Goal: Task Accomplishment & Management: Complete application form

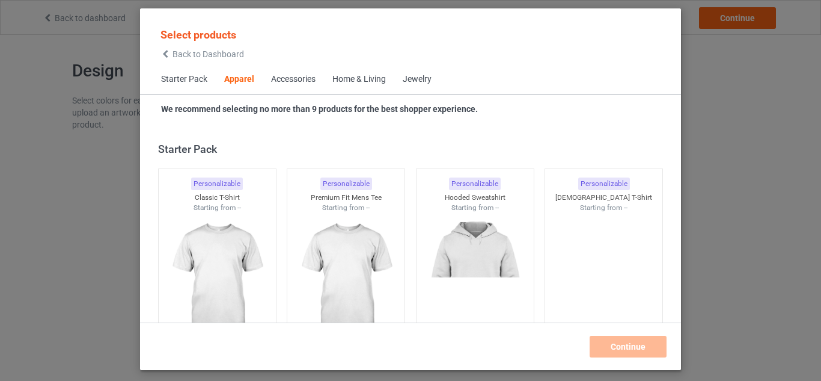
scroll to position [448, 0]
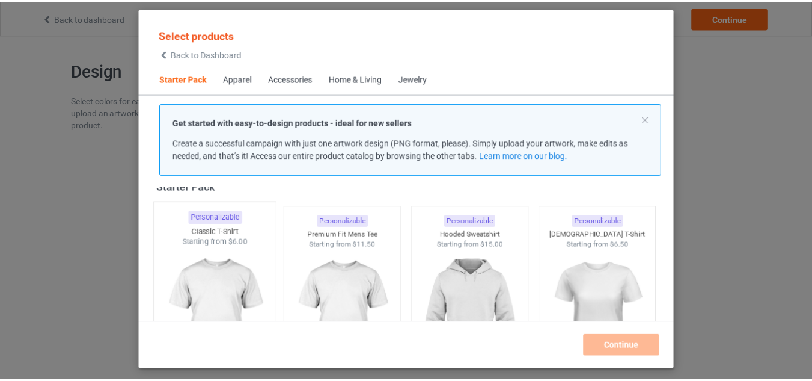
scroll to position [60, 0]
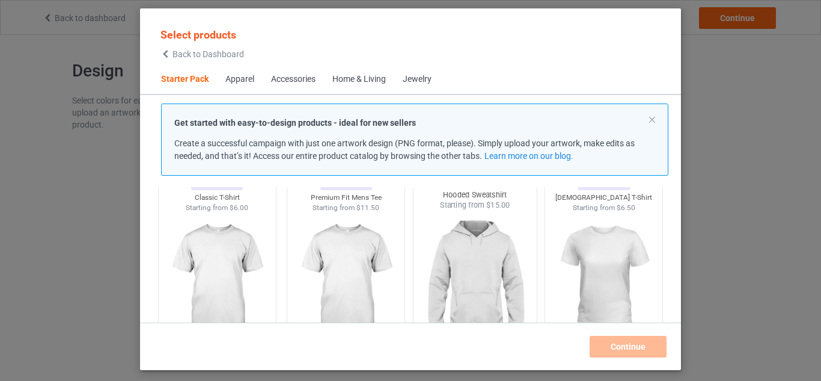
click at [427, 268] on img at bounding box center [474, 280] width 113 height 141
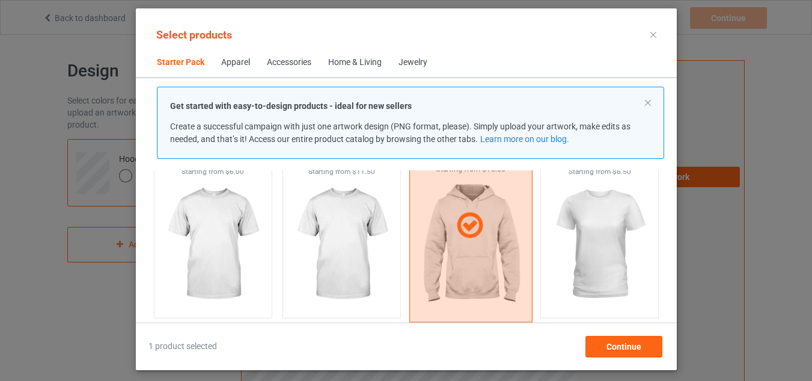
scroll to position [60, 0]
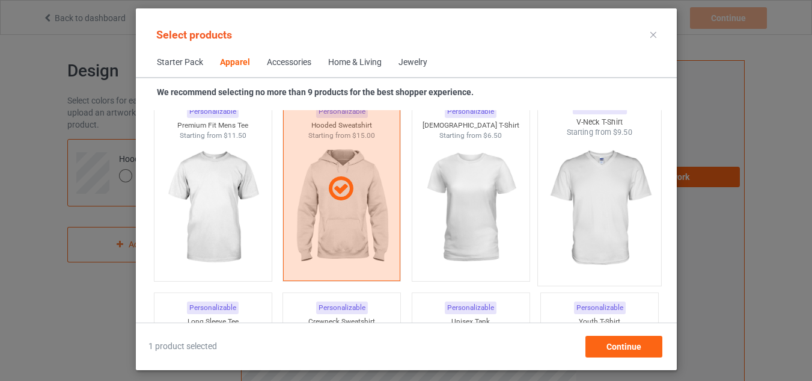
scroll to position [721, 0]
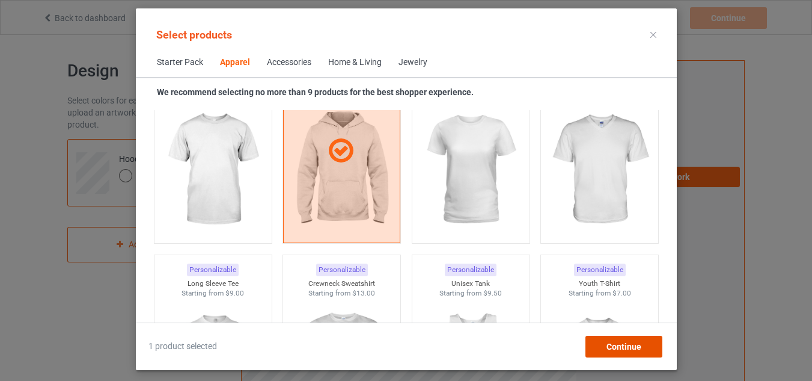
click at [596, 347] on div "Continue" at bounding box center [623, 346] width 77 height 22
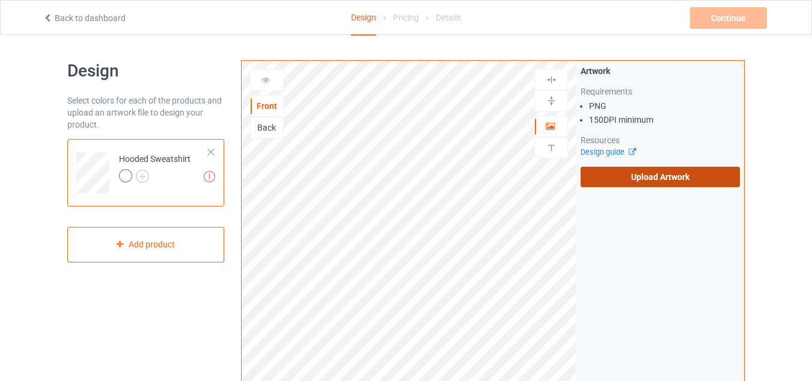
click at [639, 173] on label "Upload Artwork" at bounding box center [660, 177] width 159 height 20
click at [0, 0] on input "Upload Artwork" at bounding box center [0, 0] width 0 height 0
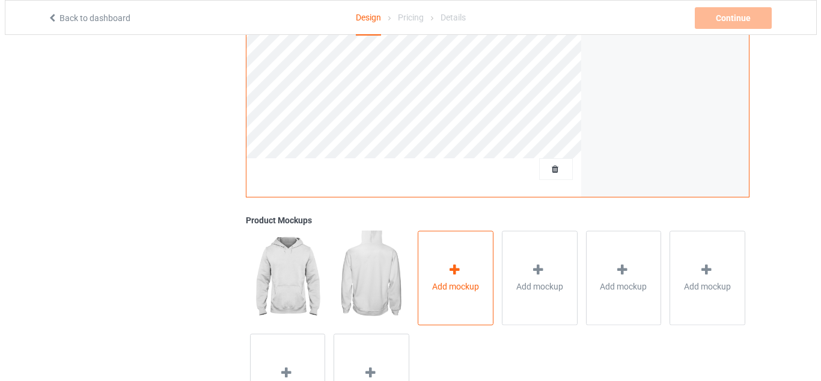
scroll to position [361, 0]
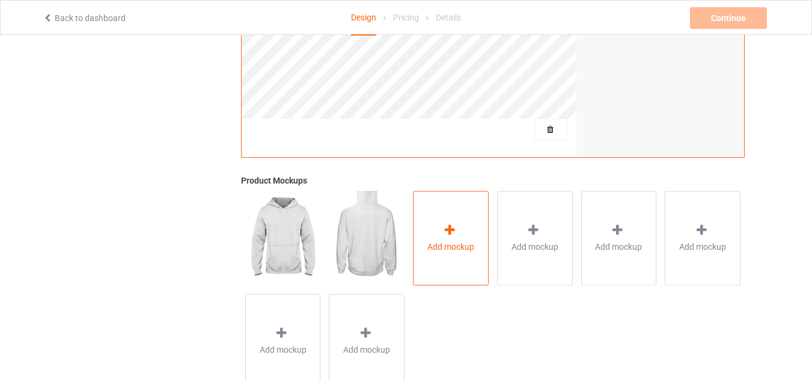
click at [437, 270] on div "Add mockup" at bounding box center [451, 238] width 76 height 94
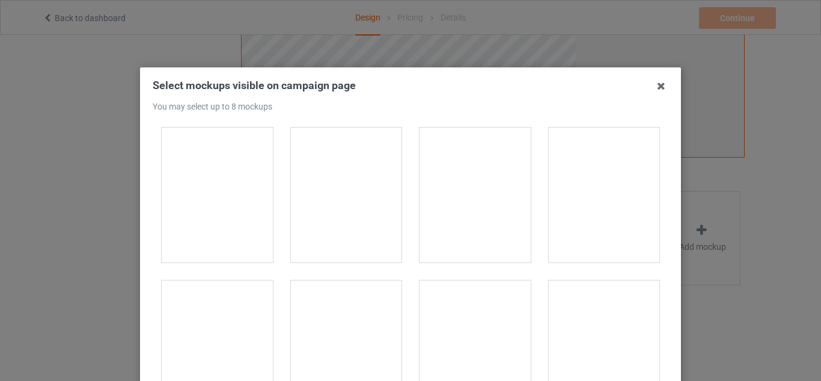
scroll to position [180, 0]
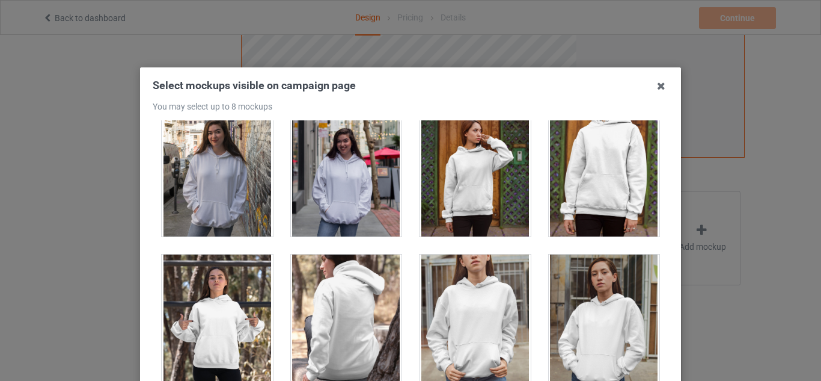
click at [242, 326] on div at bounding box center [217, 321] width 111 height 135
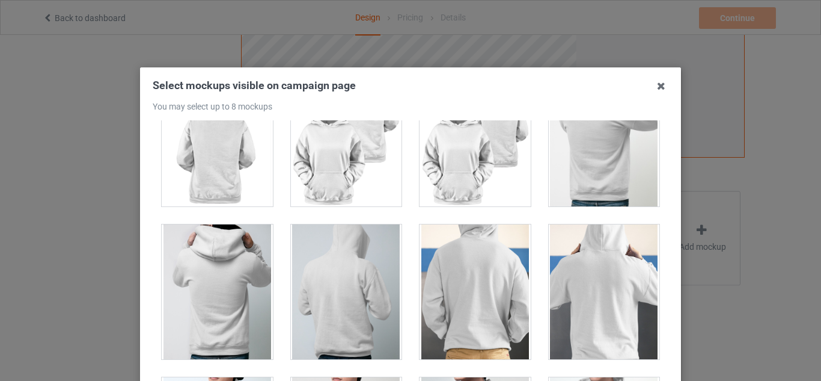
scroll to position [1864, 0]
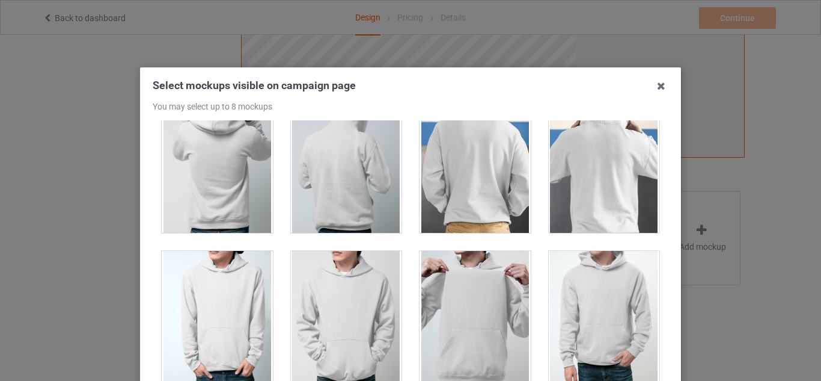
click at [347, 318] on div at bounding box center [346, 318] width 111 height 135
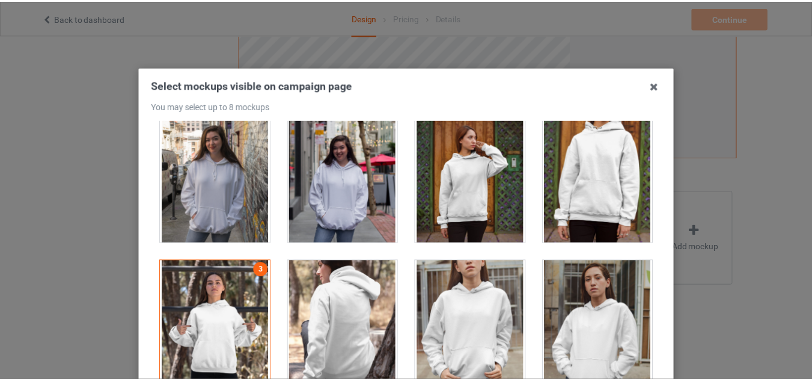
scroll to position [180, 0]
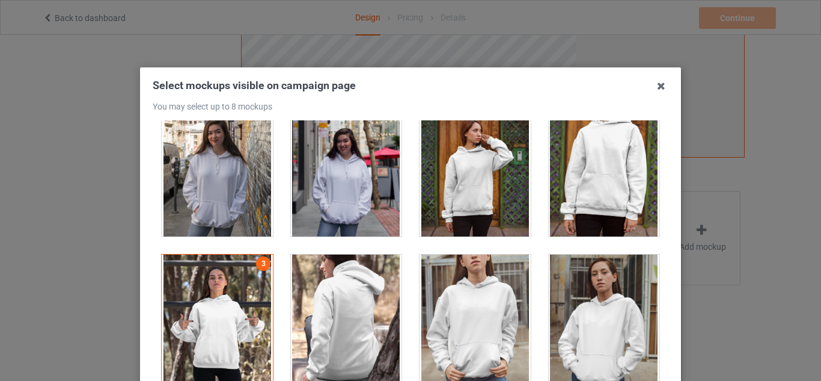
click at [341, 198] on div at bounding box center [346, 169] width 111 height 135
click at [658, 87] on icon at bounding box center [661, 85] width 19 height 19
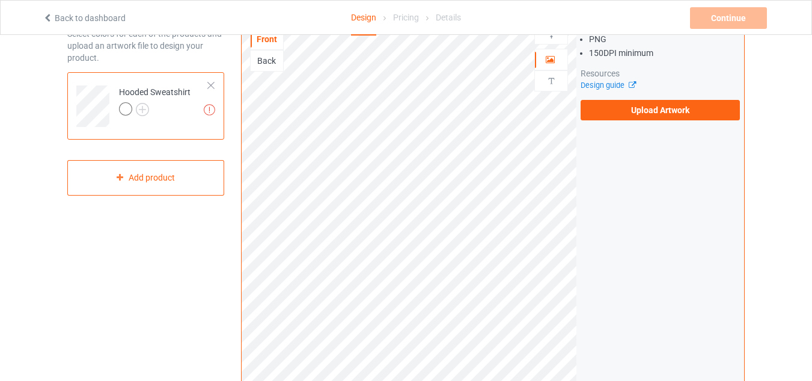
scroll to position [60, 0]
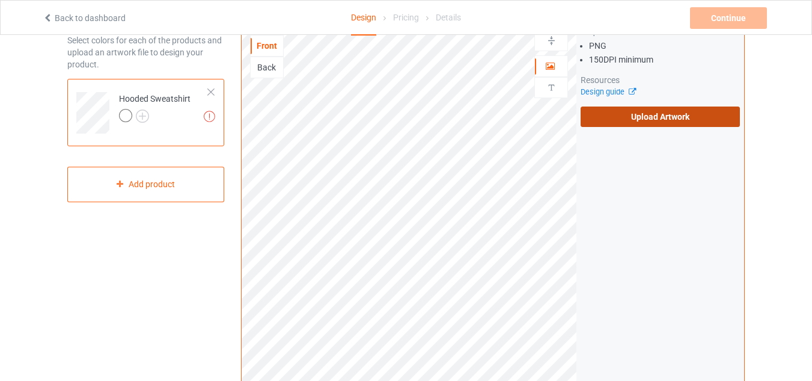
click at [627, 108] on label "Upload Artwork" at bounding box center [660, 116] width 159 height 20
click at [0, 0] on input "Upload Artwork" at bounding box center [0, 0] width 0 height 0
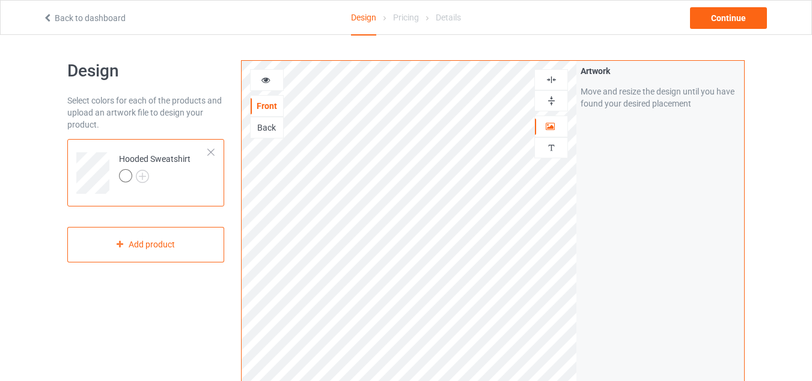
click at [261, 78] on icon at bounding box center [266, 78] width 10 height 8
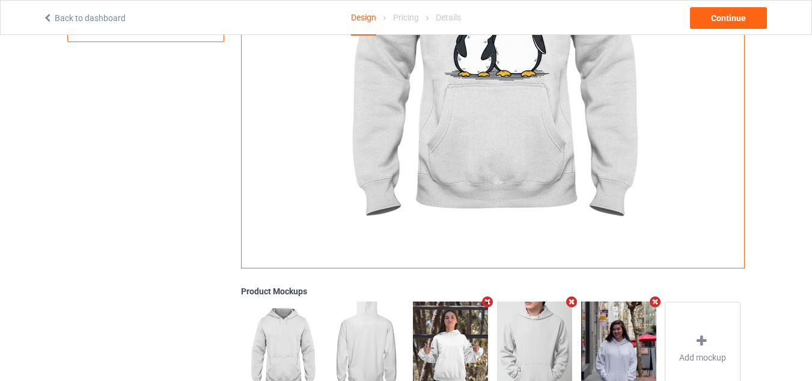
scroll to position [248, 0]
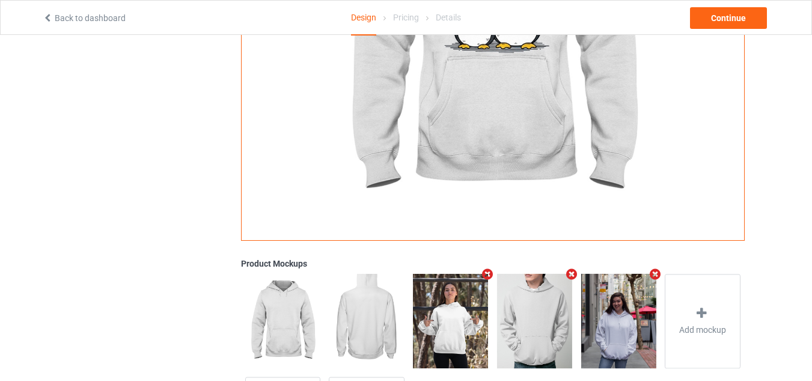
click at [442, 341] on img at bounding box center [450, 321] width 75 height 94
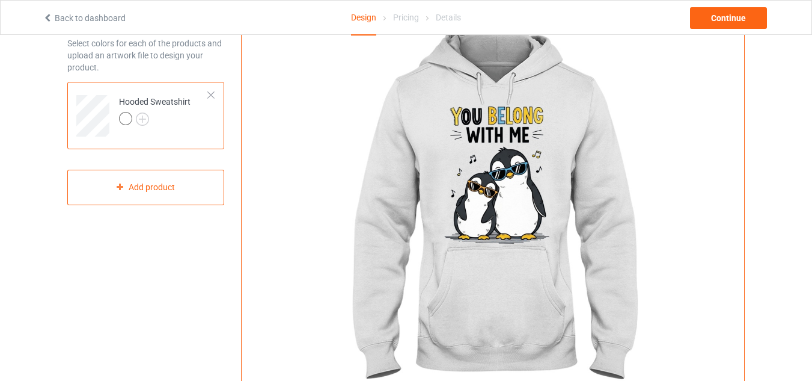
scroll to position [0, 0]
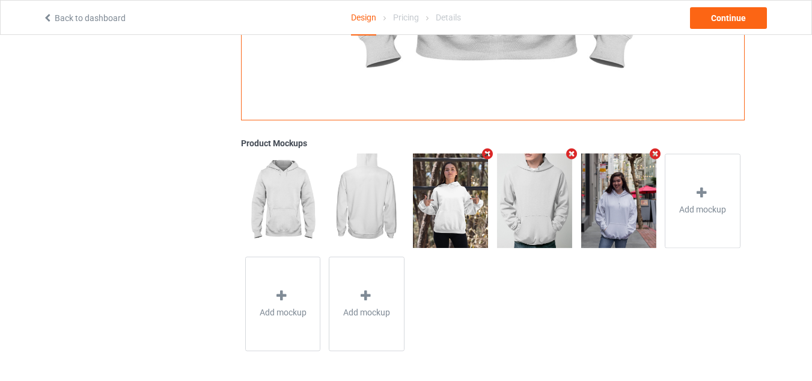
click at [455, 183] on img at bounding box center [450, 200] width 75 height 94
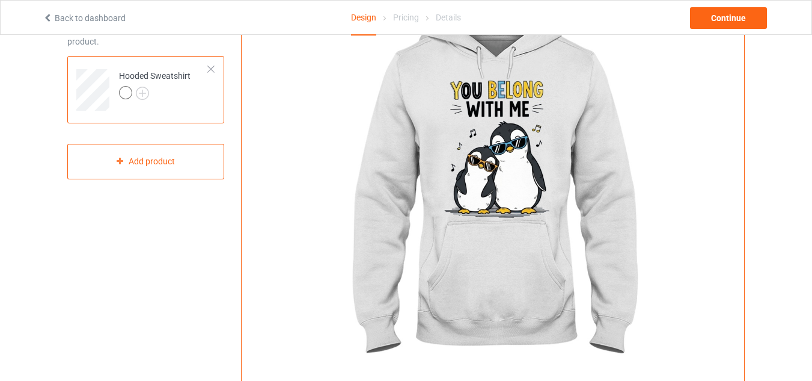
scroll to position [7, 0]
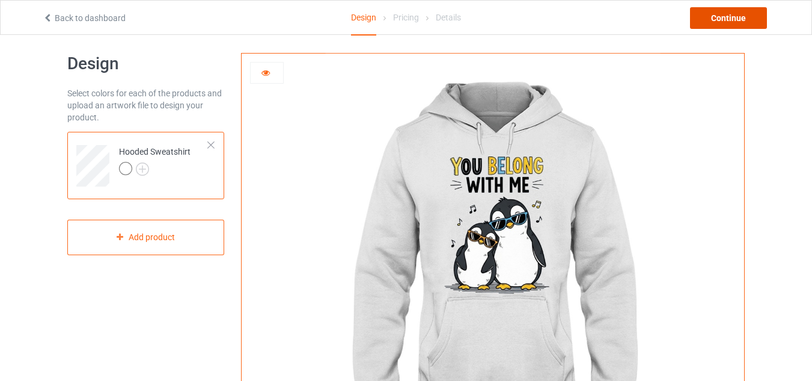
click at [721, 25] on div "Continue" at bounding box center [728, 18] width 77 height 22
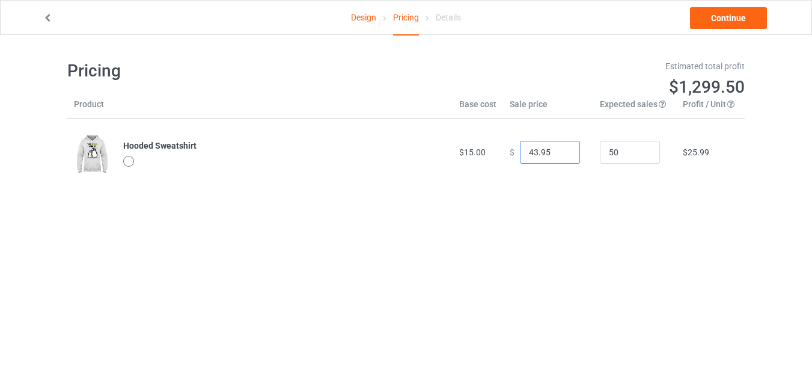
click at [560, 150] on input "43.95" at bounding box center [550, 152] width 60 height 23
click at [560, 150] on input "44.95" at bounding box center [550, 152] width 60 height 23
click at [560, 150] on input "45.95" at bounding box center [550, 152] width 60 height 23
click at [560, 150] on input "46.95" at bounding box center [550, 152] width 60 height 23
click at [560, 150] on input "47.95" at bounding box center [550, 152] width 60 height 23
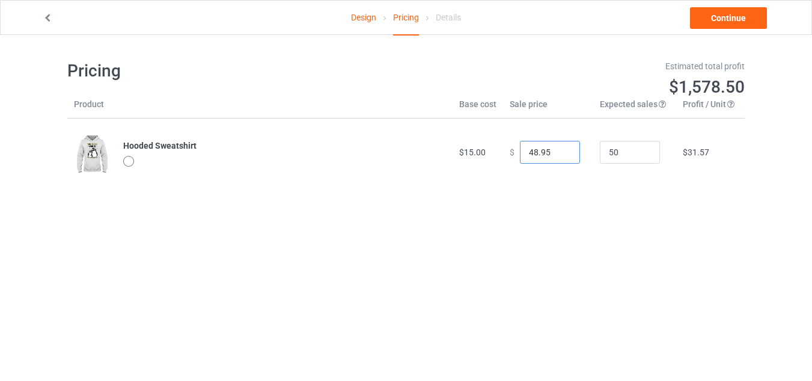
click at [560, 150] on input "48.95" at bounding box center [550, 152] width 60 height 23
click at [560, 150] on input "49.95" at bounding box center [550, 152] width 60 height 23
click at [560, 150] on input "50.95" at bounding box center [550, 152] width 60 height 23
click at [560, 150] on input "51.95" at bounding box center [550, 152] width 60 height 23
click at [560, 150] on input "52.95" at bounding box center [550, 152] width 60 height 23
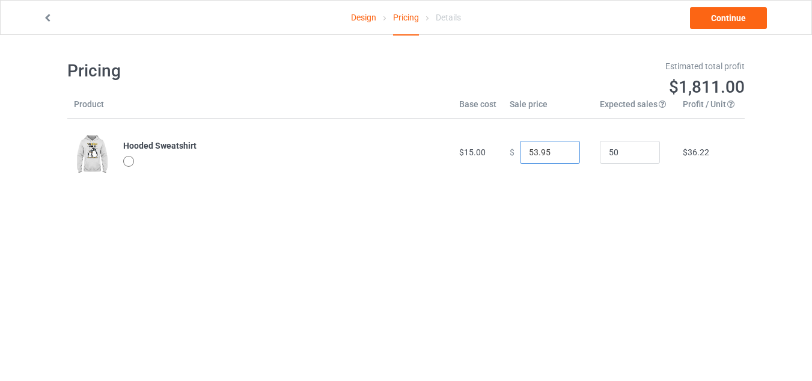
click at [560, 150] on input "53.95" at bounding box center [550, 152] width 60 height 23
click at [560, 150] on input "54.95" at bounding box center [550, 152] width 60 height 23
click at [558, 157] on input "53.95" at bounding box center [550, 152] width 60 height 23
click at [558, 157] on input "52.95" at bounding box center [550, 152] width 60 height 23
click at [558, 157] on input "51.95" at bounding box center [550, 152] width 60 height 23
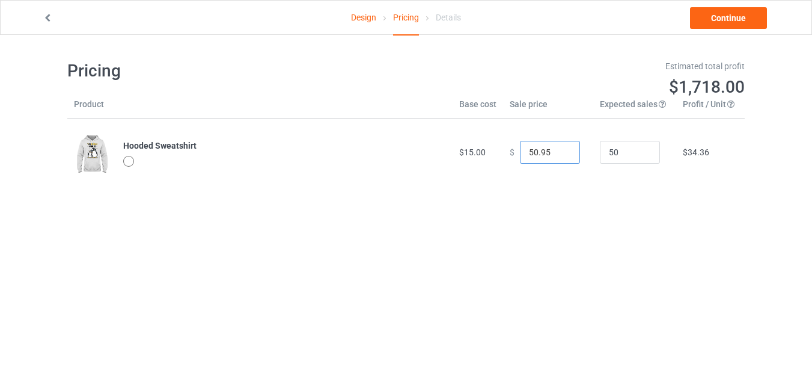
click at [558, 157] on input "50.95" at bounding box center [550, 152] width 60 height 23
click at [558, 157] on input "49.95" at bounding box center [550, 152] width 60 height 23
click at [558, 159] on input "49.95" at bounding box center [550, 152] width 60 height 23
click at [563, 156] on input "43.95" at bounding box center [550, 152] width 60 height 23
click at [561, 156] on input "33.95" at bounding box center [550, 152] width 60 height 23
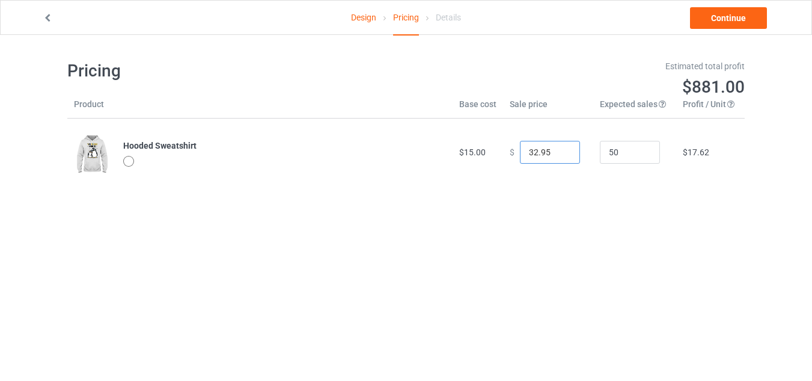
click at [561, 156] on input "32.95" at bounding box center [550, 152] width 60 height 23
click at [561, 157] on input "31.95" at bounding box center [550, 152] width 60 height 23
click at [561, 157] on input "30.95" at bounding box center [550, 152] width 60 height 23
click at [559, 150] on input "33.95" at bounding box center [550, 152] width 60 height 23
click at [559, 150] on input "34.95" at bounding box center [550, 152] width 60 height 23
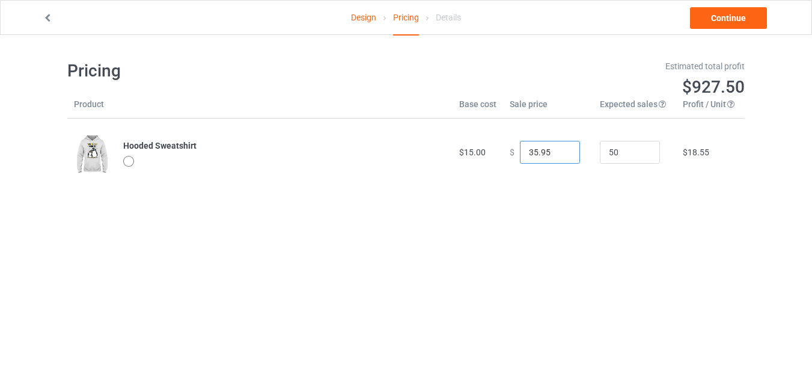
click at [559, 150] on input "35.95" at bounding box center [550, 152] width 60 height 23
click at [587, 203] on div "Pricing Estimated total profit $930.00 Product Base cost Sale price Expected sa…" at bounding box center [405, 123] width 677 height 176
click at [531, 154] on input "35.00" at bounding box center [550, 152] width 60 height 23
click at [553, 197] on div "Pricing Estimated total profit $697.50 Product Base cost Sale price Expected sa…" at bounding box center [405, 123] width 677 height 176
click at [531, 156] on input "30.00" at bounding box center [550, 152] width 60 height 23
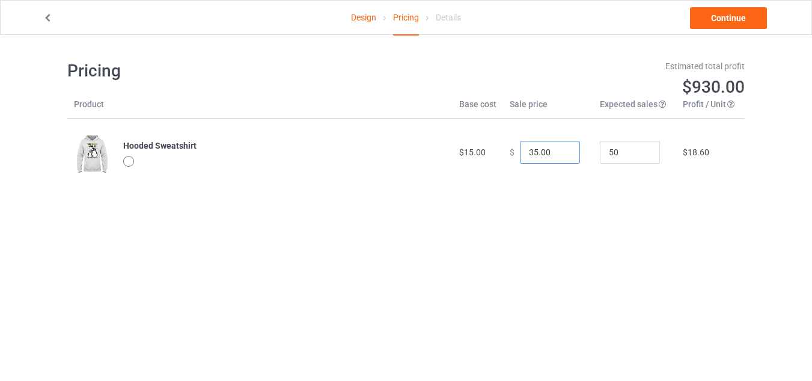
type input "35.00"
click at [566, 198] on div "Pricing Estimated total profit $930.00 Product Base cost Sale price Expected sa…" at bounding box center [405, 123] width 677 height 176
click at [126, 162] on div at bounding box center [128, 161] width 11 height 11
click at [745, 21] on link "Continue" at bounding box center [728, 18] width 77 height 22
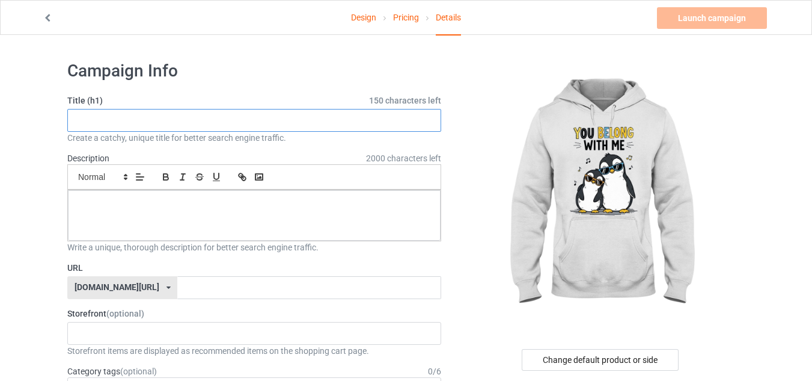
click at [169, 111] on input "text" at bounding box center [254, 120] width 374 height 23
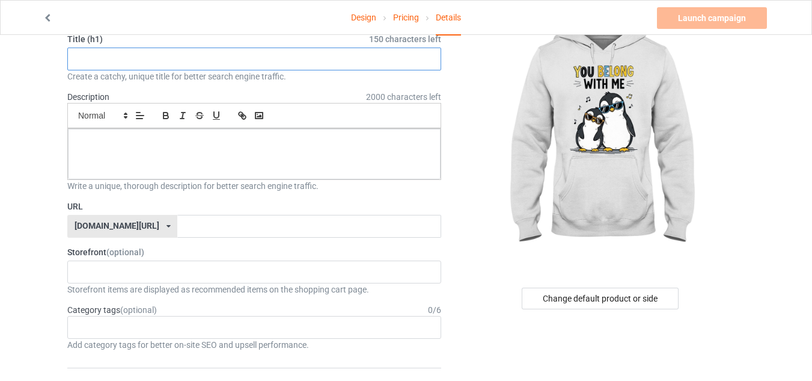
scroll to position [60, 0]
click at [177, 222] on input "text" at bounding box center [308, 227] width 263 height 23
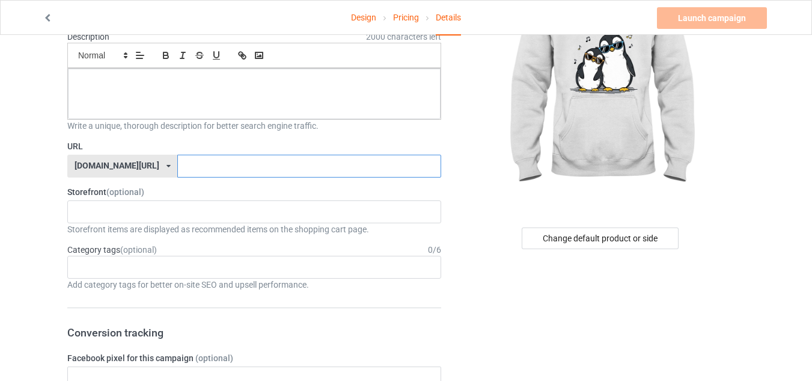
scroll to position [120, 0]
click at [121, 171] on div "teechip.com/ teechip.com/ 587d0d41cee36fd012c64a69" at bounding box center [122, 167] width 110 height 23
click at [129, 191] on div "teechip.com/" at bounding box center [122, 190] width 109 height 22
click at [177, 170] on input "text" at bounding box center [308, 167] width 263 height 23
click at [151, 218] on div "chillinwithpenguins dolphin lover 68c2dbaf79d590002f20311d 682a0764c8025a002fa6…" at bounding box center [254, 212] width 374 height 23
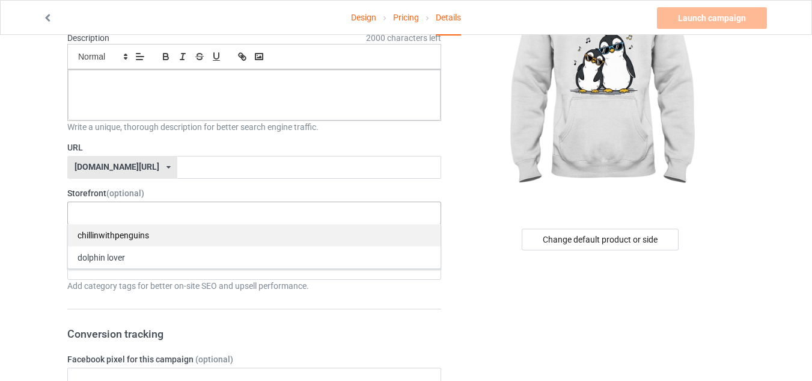
click at [148, 237] on div "chillinwithpenguins" at bounding box center [254, 235] width 373 height 22
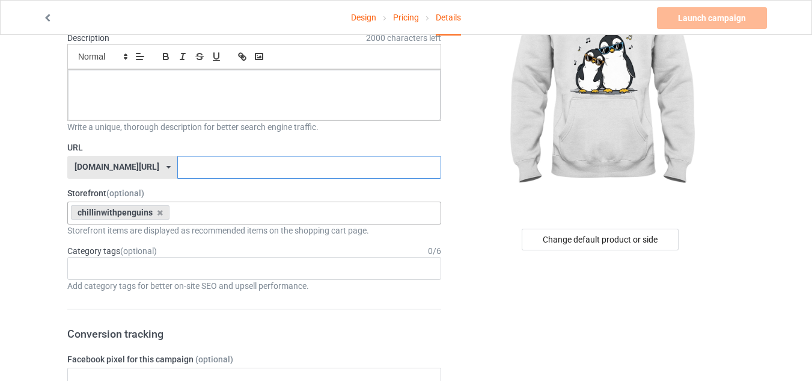
click at [216, 172] on input "text" at bounding box center [308, 167] width 263 height 23
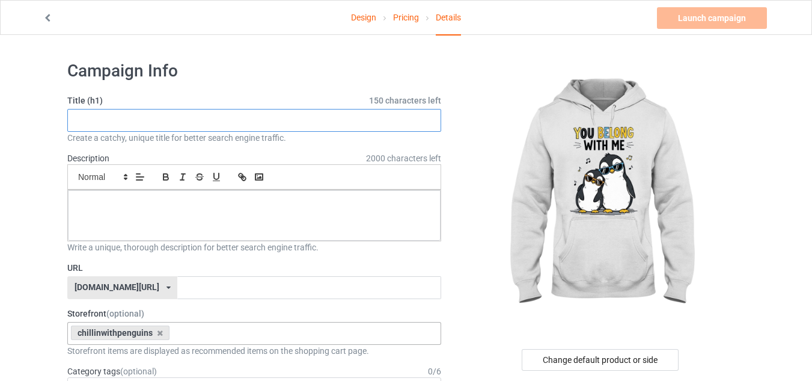
click at [147, 118] on input "text" at bounding box center [254, 120] width 374 height 23
paste input "Penguin Hoodie – ‘You Belong With Me’ Cozy & Cute"
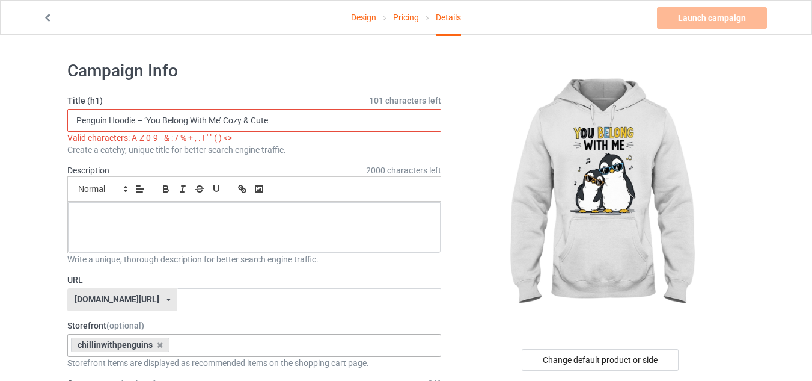
drag, startPoint x: 292, startPoint y: 118, endPoint x: 63, endPoint y: 116, distance: 228.4
paste input "Cute Penguin Hoodie Featuring ‘You Belong With Me’ Messag"
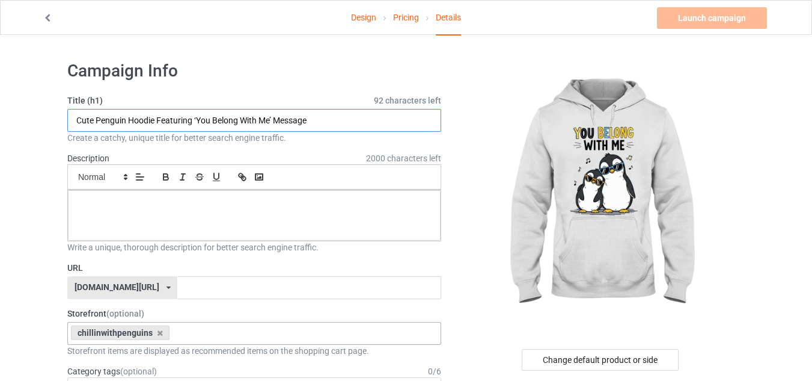
type input "Cute Penguin Hoodie Featuring ‘You Belong With Me’ Message"
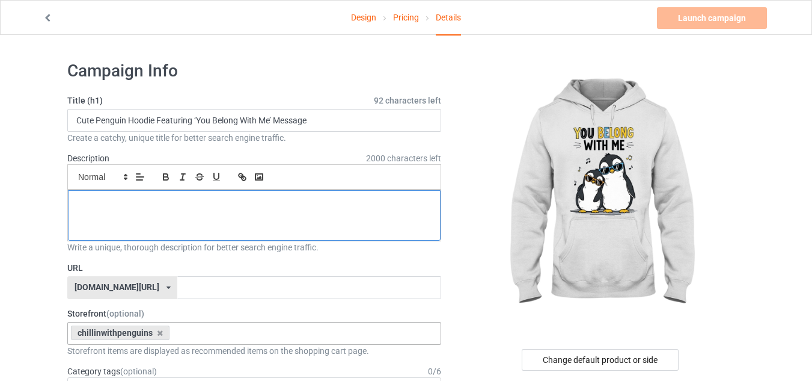
click at [189, 214] on div at bounding box center [254, 215] width 373 height 50
click at [195, 204] on p at bounding box center [254, 203] width 353 height 11
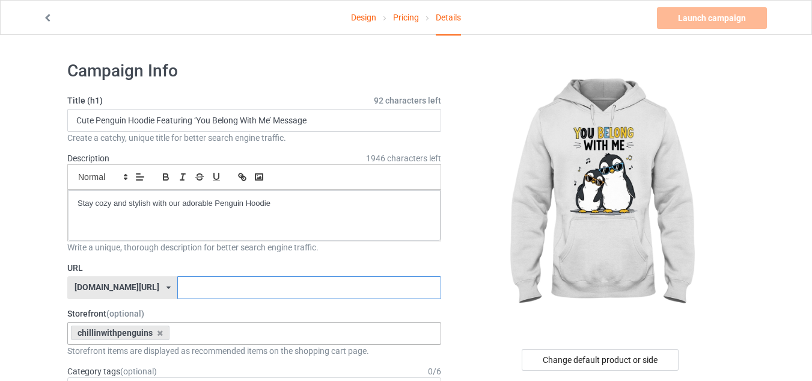
click at [182, 281] on input "text" at bounding box center [308, 287] width 263 height 23
click at [136, 287] on div "teechip.com/ teechip.com/ 587d0d41cee36fd012c64a69" at bounding box center [122, 287] width 110 height 23
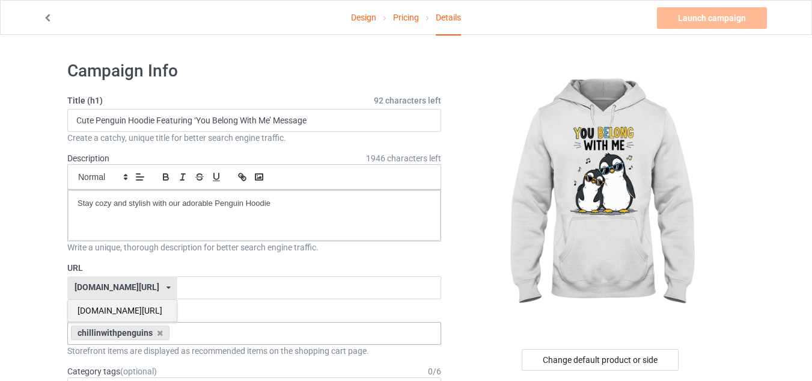
click at [134, 309] on div "teechip.com/" at bounding box center [122, 310] width 109 height 22
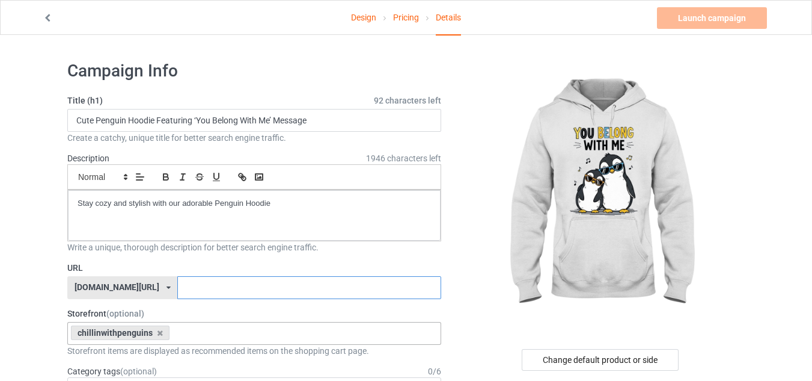
click at [177, 292] on input "text" at bounding box center [308, 287] width 263 height 23
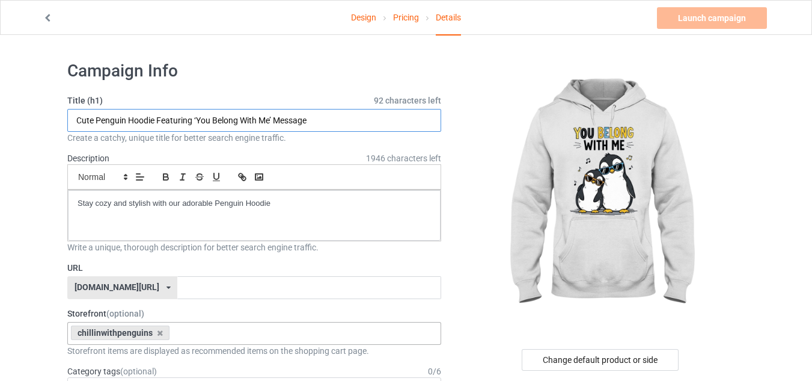
drag, startPoint x: 341, startPoint y: 123, endPoint x: 72, endPoint y: 121, distance: 269.9
click at [72, 121] on input "Cute Penguin Hoodie Featuring ‘You Belong With Me’ Message" at bounding box center [254, 120] width 374 height 23
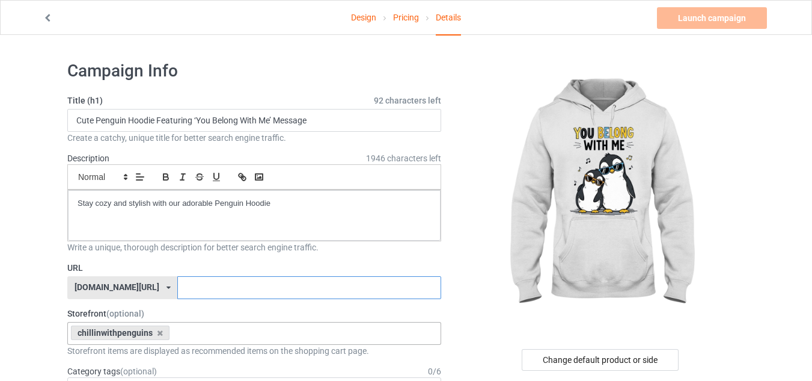
click at [177, 287] on input "text" at bounding box center [308, 287] width 263 height 23
paste input "www.teechip.com/stores/chillpenguinfashion"
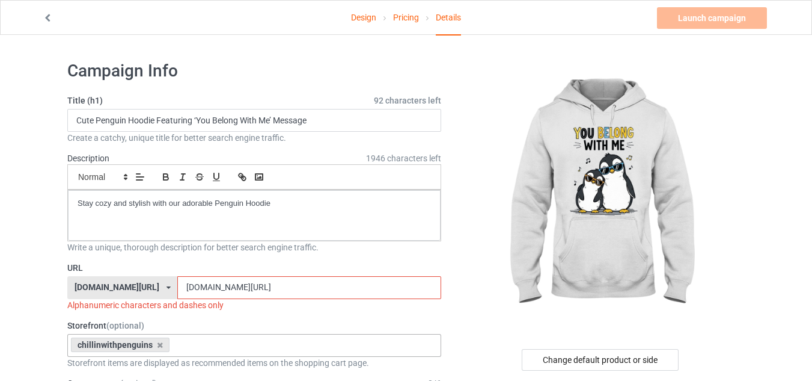
drag, startPoint x: 246, startPoint y: 290, endPoint x: 144, endPoint y: 286, distance: 102.3
click at [177, 286] on input "www.teechip.com/stores/chillpenguinfashion" at bounding box center [308, 287] width 263 height 23
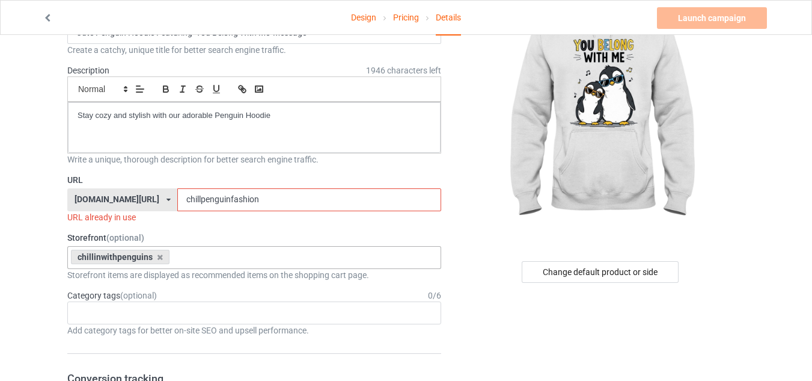
scroll to position [60, 0]
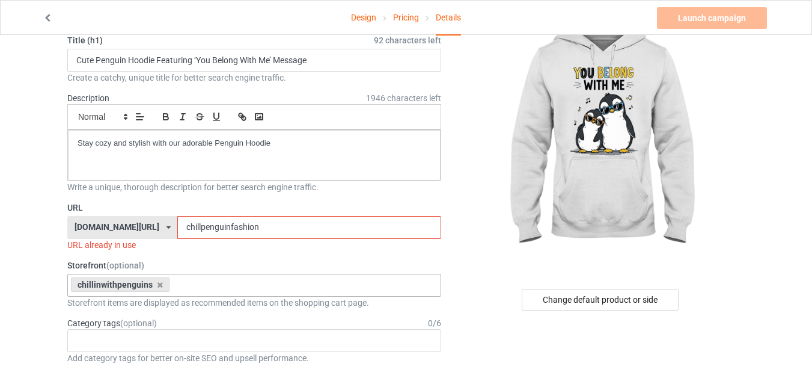
drag, startPoint x: 237, startPoint y: 228, endPoint x: 124, endPoint y: 252, distance: 116.1
click at [142, 228] on div "teechip.com/ teechip.com/ 587d0d41cee36fd012c64a69 chillpenguinfashion" at bounding box center [254, 227] width 374 height 23
drag, startPoint x: 137, startPoint y: 248, endPoint x: 70, endPoint y: 242, distance: 67.7
click at [70, 242] on div "URL already in use" at bounding box center [254, 245] width 374 height 12
copy div "URL already in use"
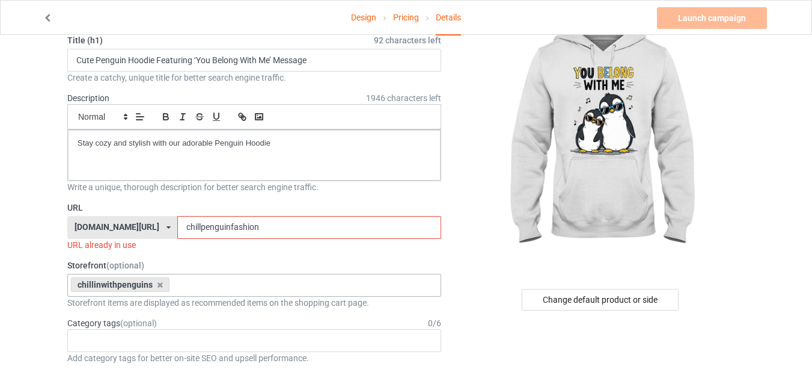
drag, startPoint x: 236, startPoint y: 228, endPoint x: 141, endPoint y: 222, distance: 94.6
click at [141, 222] on div "teechip.com/ teechip.com/ 587d0d41cee36fd012c64a69 chillpenguinfashion" at bounding box center [254, 227] width 374 height 23
drag, startPoint x: 304, startPoint y: 62, endPoint x: 64, endPoint y: 61, distance: 239.9
click at [177, 230] on input "chillpenguinfashion" at bounding box center [308, 227] width 263 height 23
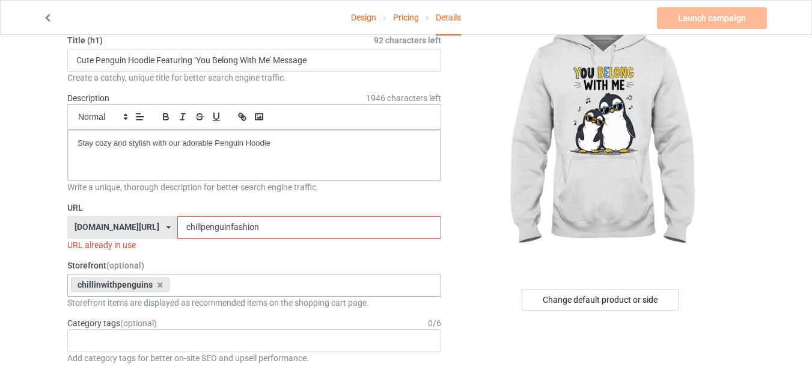
drag, startPoint x: 247, startPoint y: 229, endPoint x: 124, endPoint y: 231, distance: 123.3
click at [124, 231] on div "teechip.com/ teechip.com/ 587d0d41cee36fd012c64a69 chillpenguinfashion" at bounding box center [254, 227] width 374 height 23
paste input "Cute Penguin Hoodie Featuring ‘You Belong With Me’"
click at [385, 228] on input "Cute Penguin Hoodie Featuring ‘You Belong With Me’" at bounding box center [308, 227] width 263 height 23
click at [272, 228] on input "Cute Penguin Hoodie Featuring ‘You Belong With Me" at bounding box center [308, 227] width 263 height 23
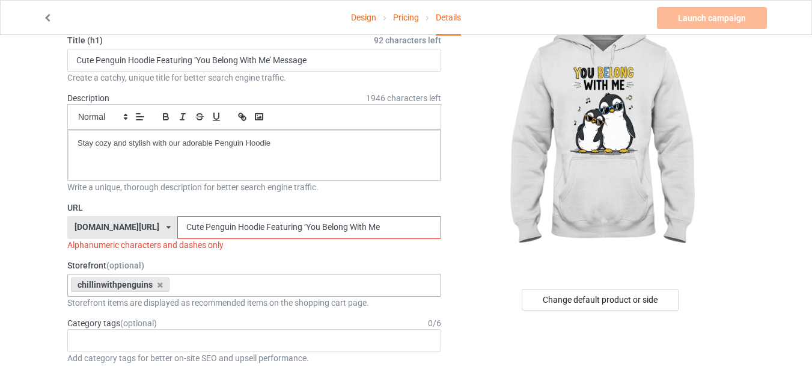
type input "Cute Penguin Hoodie Featuring You Belong With Me"
drag, startPoint x: 343, startPoint y: 231, endPoint x: 147, endPoint y: 231, distance: 196.0
click at [177, 231] on input "Cute Penguin Hoodie Featuring You Belong With Me" at bounding box center [308, 227] width 263 height 23
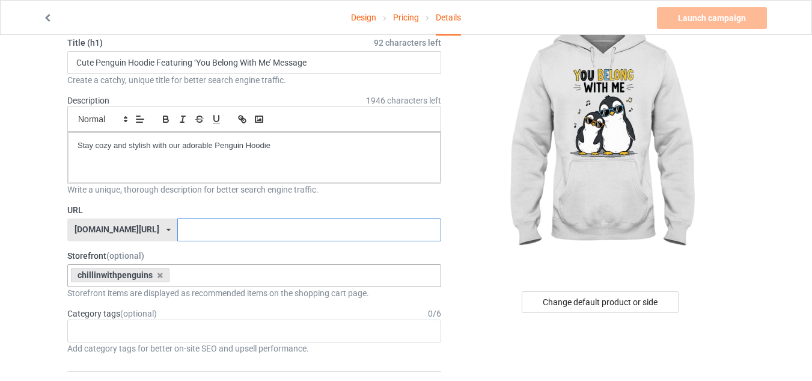
scroll to position [0, 0]
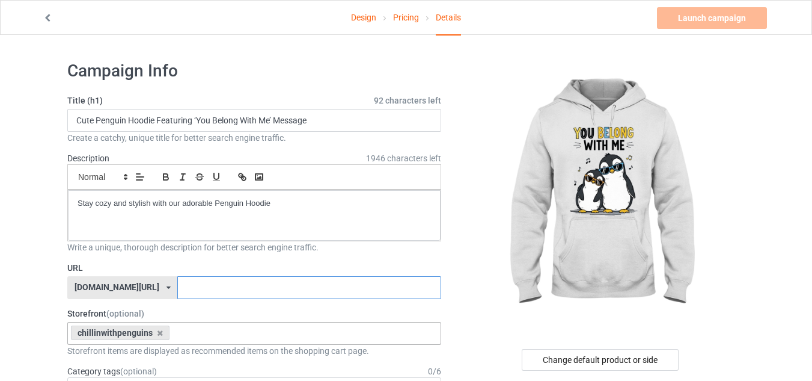
paste input "you-belong-with-me-penguin-hoodie"
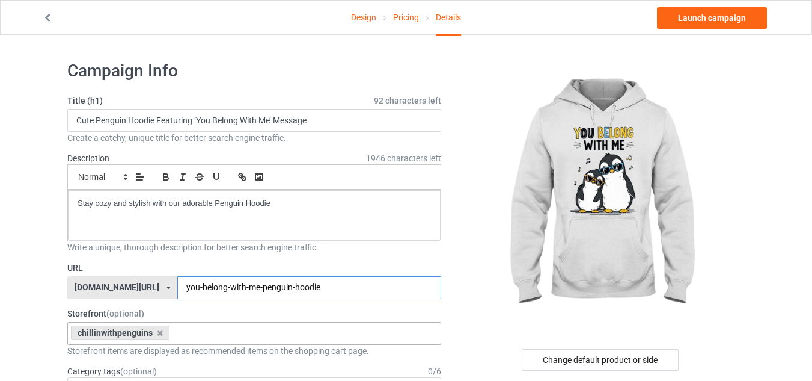
type input "you-belong-with-me-penguin-hoodie"
click at [186, 307] on label "Storefront (optional)" at bounding box center [254, 313] width 374 height 12
click at [177, 290] on input "you-belong-with-me-penguin-hoodie" at bounding box center [308, 287] width 263 height 23
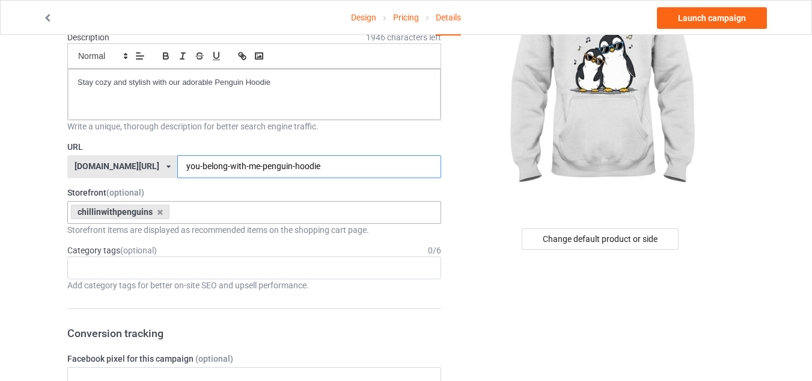
scroll to position [120, 0]
click at [140, 272] on div "Age > 1-19 > 1 Age > 1-12 Months > 1 Month Age > 1-12 Months Age > 1-19 Age > 1…" at bounding box center [254, 268] width 374 height 23
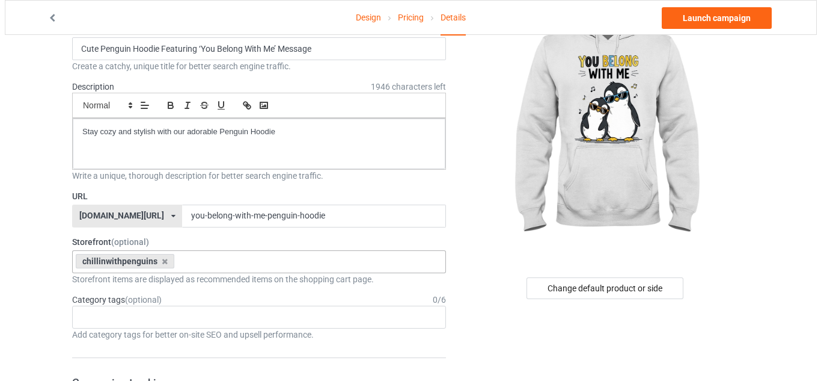
scroll to position [0, 0]
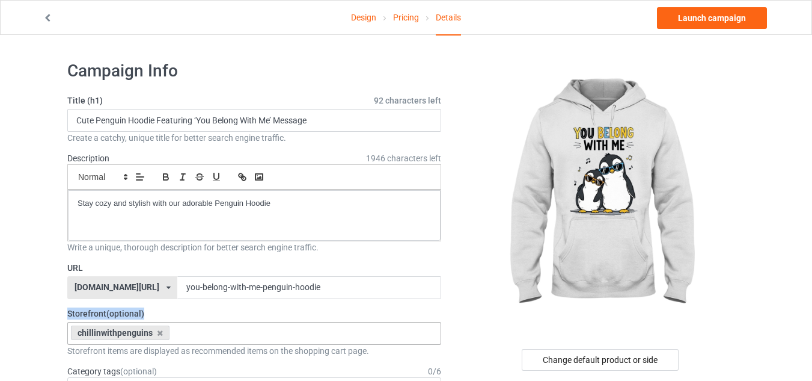
drag, startPoint x: 64, startPoint y: 307, endPoint x: 145, endPoint y: 311, distance: 80.6
copy label "Storefront (optional)"
click at [134, 282] on div "teechip.com/ teechip.com/ 587d0d41cee36fd012c64a69" at bounding box center [122, 287] width 110 height 23
click at [132, 308] on div "teechip.com/" at bounding box center [122, 310] width 109 height 22
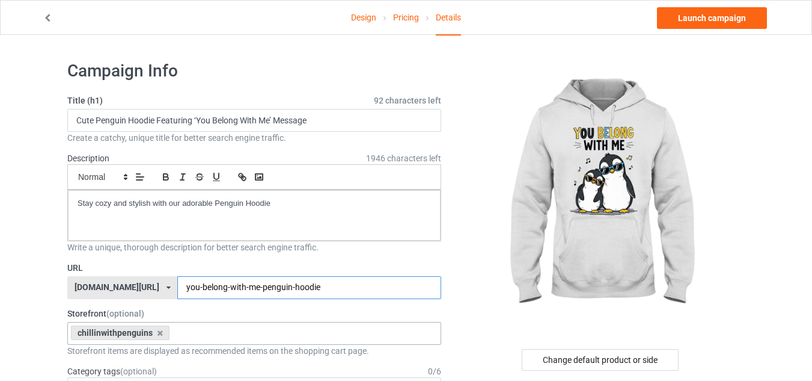
drag, startPoint x: 293, startPoint y: 287, endPoint x: 144, endPoint y: 282, distance: 149.2
click at [177, 282] on input "you-belong-with-me-penguin-hoodie" at bounding box center [308, 287] width 263 height 23
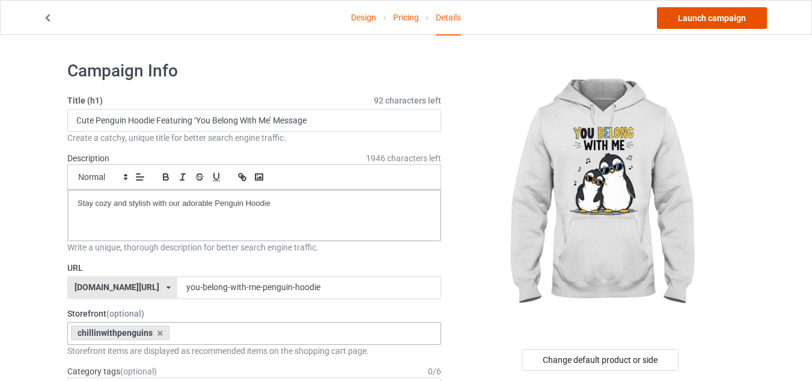
click at [697, 11] on link "Launch campaign" at bounding box center [712, 18] width 110 height 22
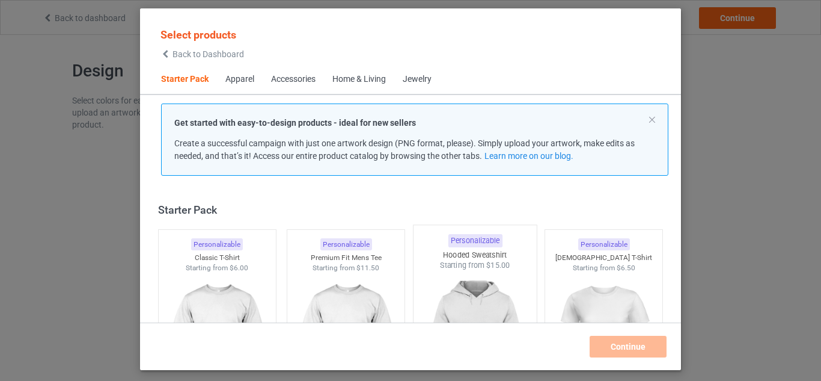
click at [486, 269] on span "$15.00" at bounding box center [498, 264] width 24 height 9
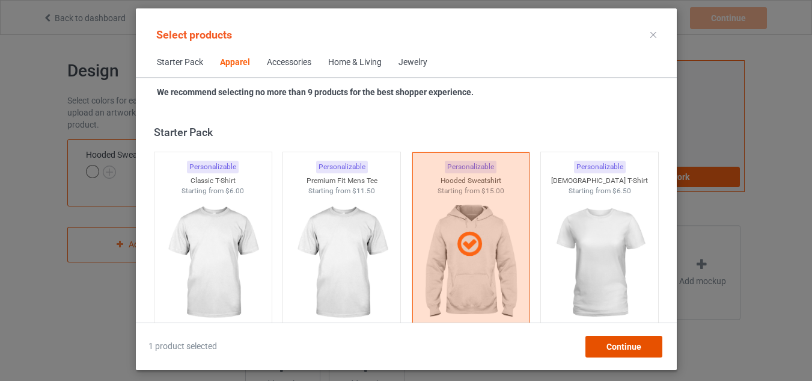
click at [617, 344] on span "Continue" at bounding box center [623, 346] width 35 height 10
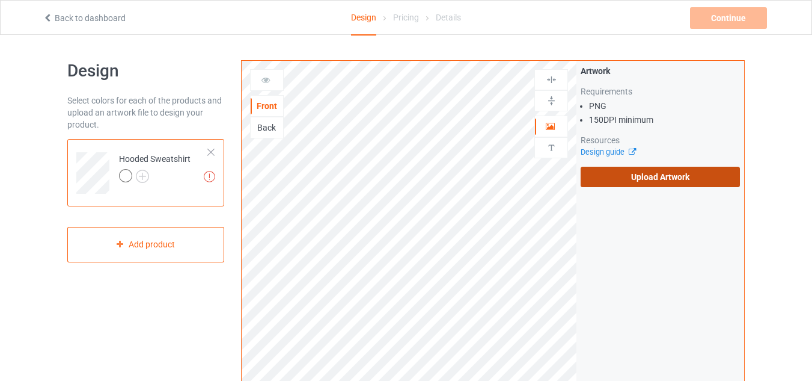
click at [613, 176] on label "Upload Artwork" at bounding box center [660, 177] width 159 height 20
click at [0, 0] on input "Upload Artwork" at bounding box center [0, 0] width 0 height 0
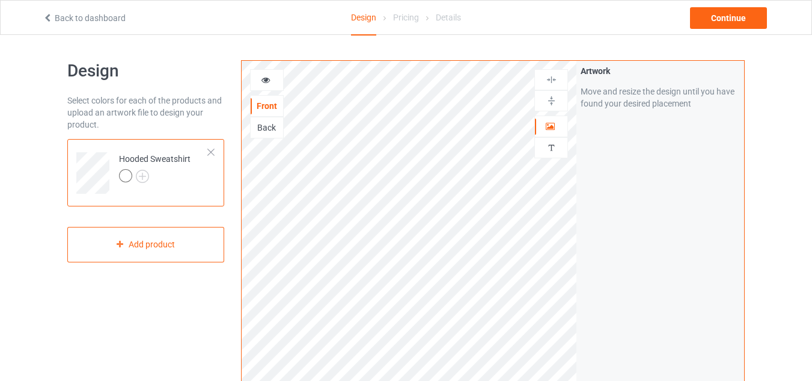
click at [268, 79] on icon at bounding box center [266, 78] width 10 height 8
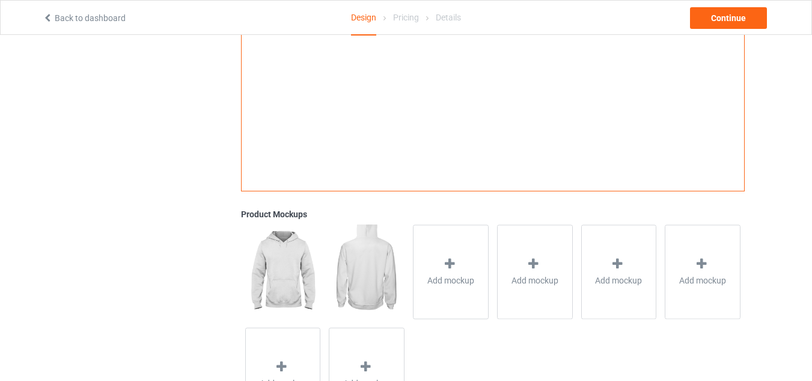
scroll to position [301, 0]
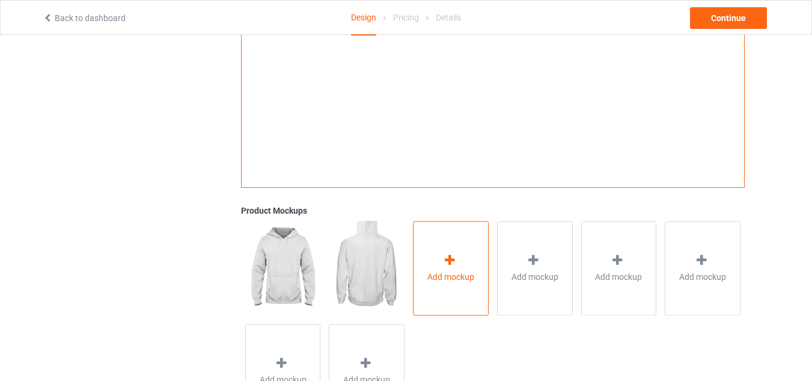
click at [456, 259] on icon at bounding box center [449, 260] width 15 height 13
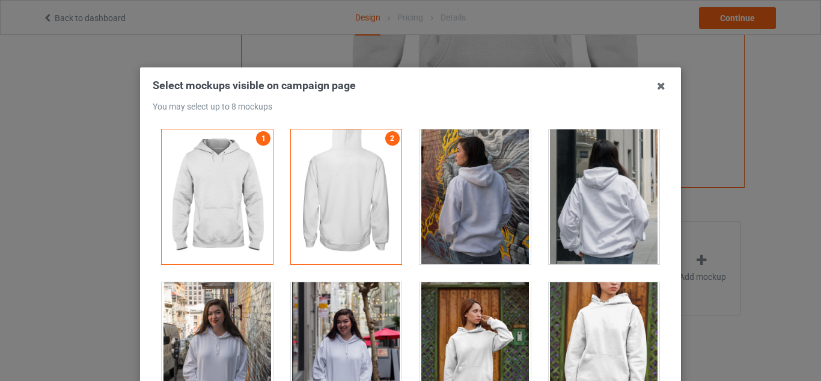
click at [361, 311] on div at bounding box center [346, 349] width 111 height 135
click at [654, 89] on icon at bounding box center [661, 85] width 19 height 19
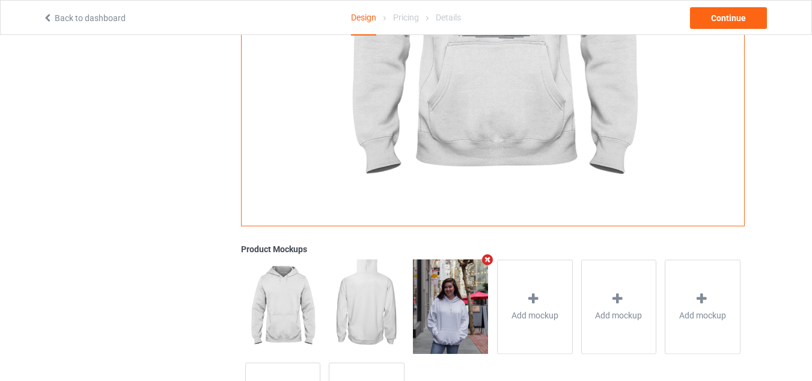
scroll to position [0, 0]
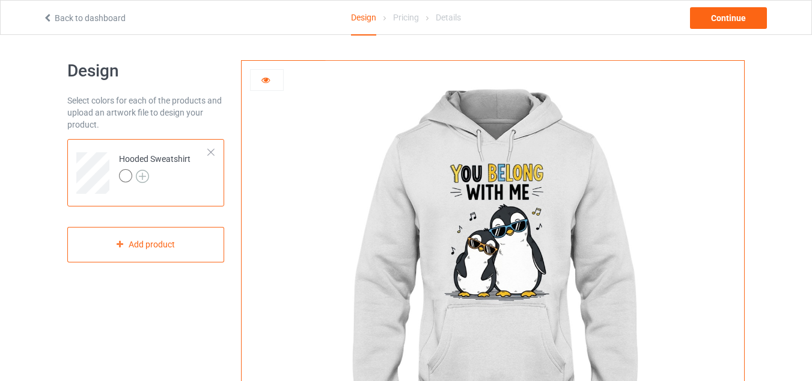
click at [141, 179] on img at bounding box center [142, 176] width 13 height 13
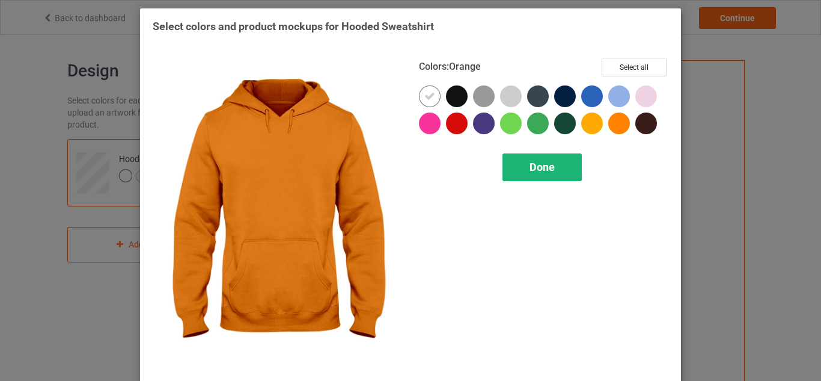
click at [561, 169] on div "Done" at bounding box center [542, 167] width 79 height 28
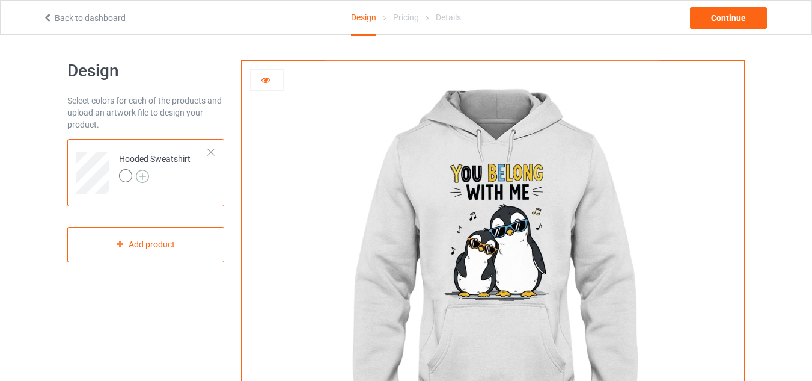
click at [147, 173] on img at bounding box center [142, 176] width 13 height 13
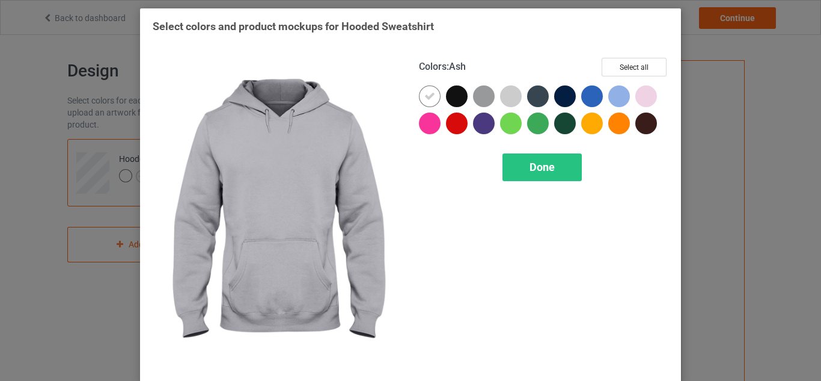
click at [503, 99] on div at bounding box center [511, 96] width 22 height 22
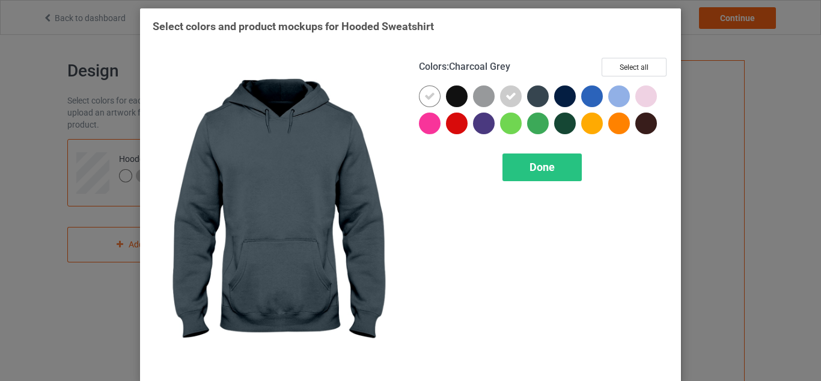
click at [537, 99] on div at bounding box center [538, 96] width 22 height 22
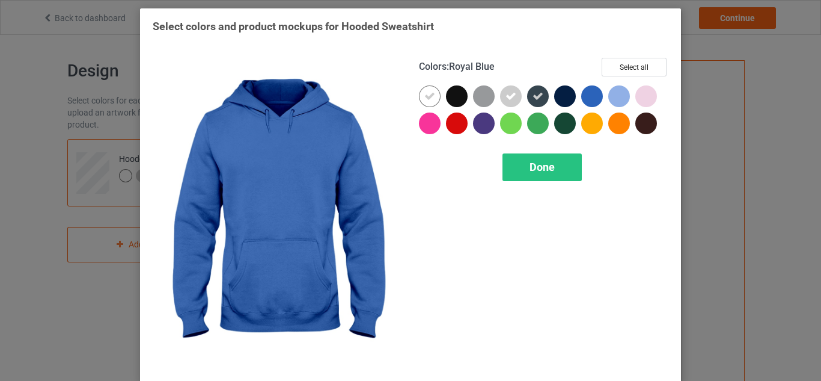
click at [586, 103] on div at bounding box center [592, 96] width 22 height 22
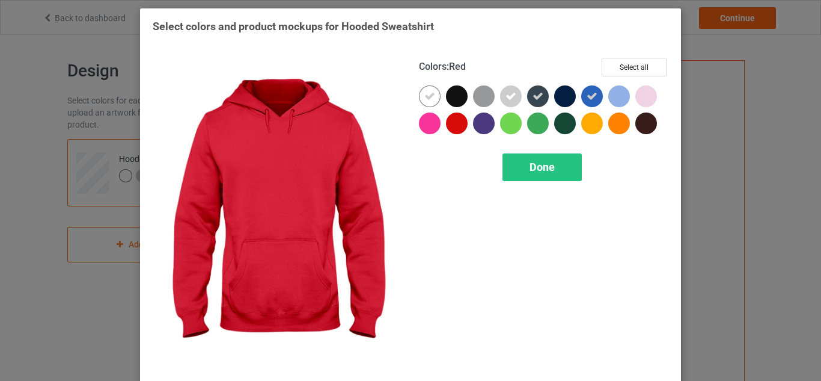
click at [458, 117] on div at bounding box center [457, 123] width 22 height 22
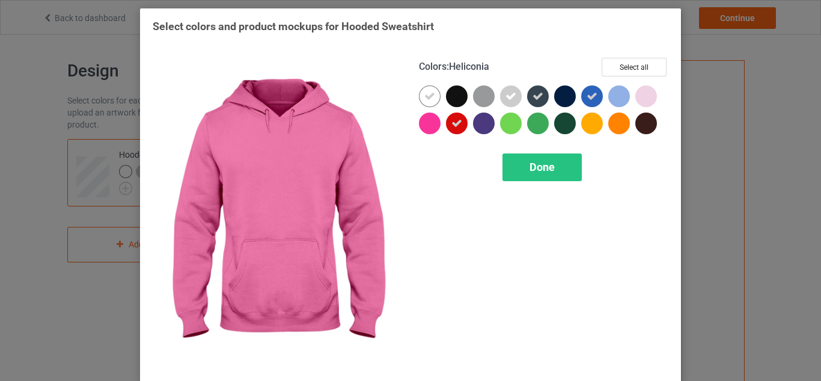
click at [428, 118] on div at bounding box center [430, 123] width 22 height 22
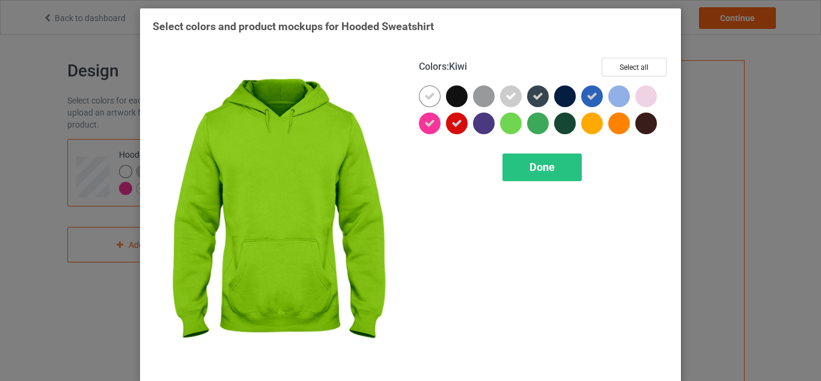
click at [504, 127] on div at bounding box center [511, 123] width 22 height 22
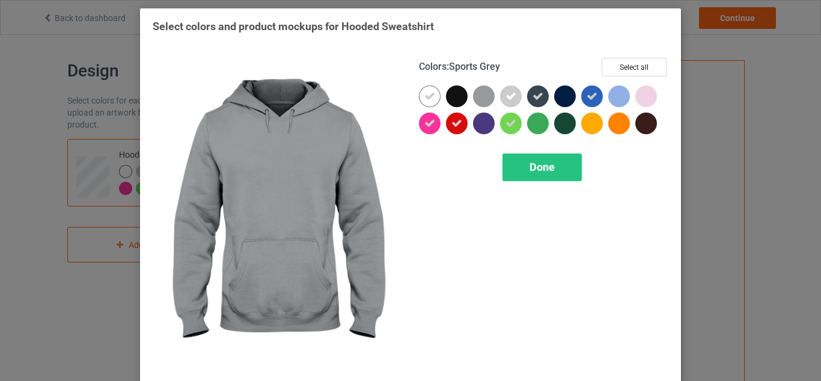
click at [481, 91] on div at bounding box center [484, 96] width 22 height 22
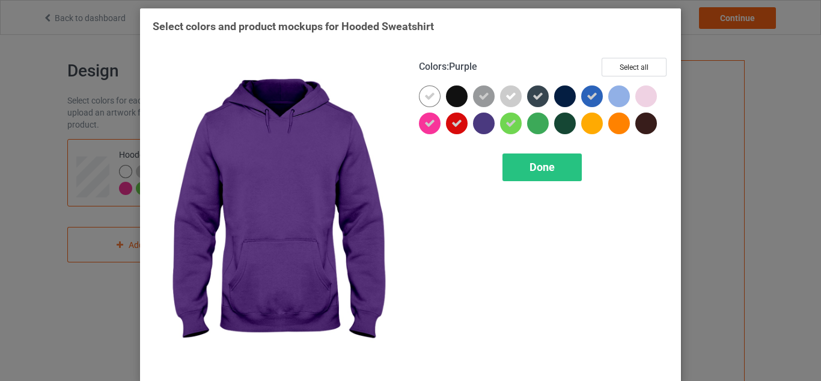
click at [479, 129] on div at bounding box center [484, 123] width 22 height 22
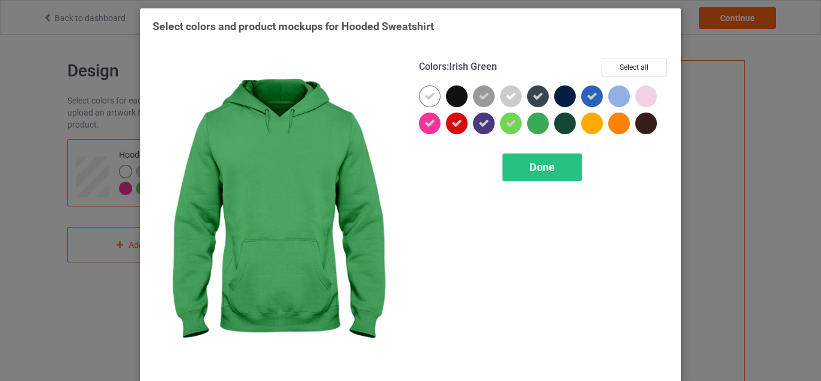
click at [527, 128] on div at bounding box center [538, 123] width 22 height 22
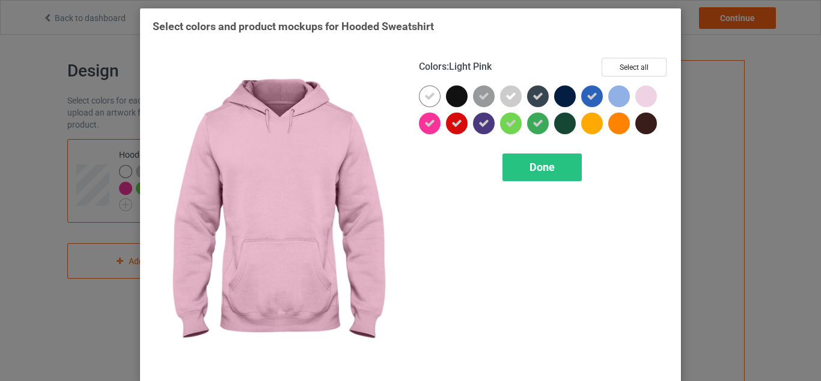
click at [637, 97] on div at bounding box center [646, 96] width 22 height 22
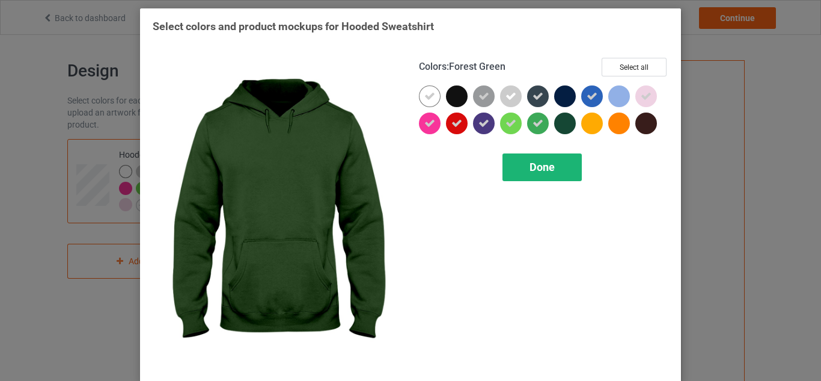
click at [549, 171] on span "Done" at bounding box center [542, 167] width 25 height 13
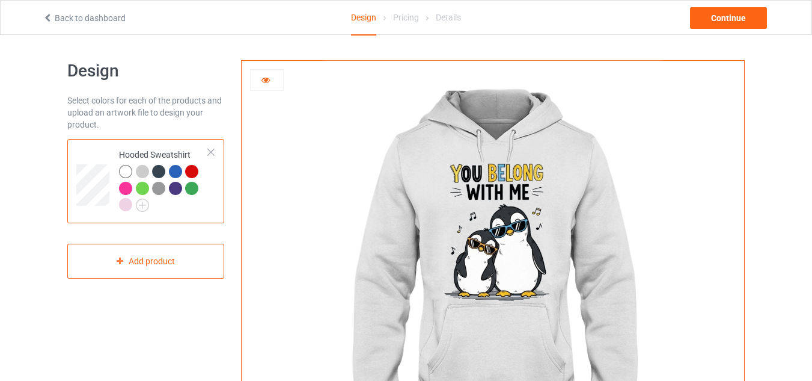
click at [124, 186] on div at bounding box center [125, 188] width 13 height 13
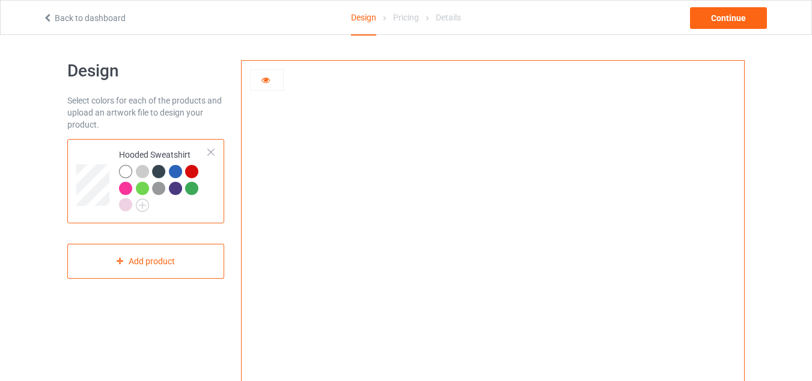
click at [180, 174] on div at bounding box center [175, 171] width 13 height 13
click at [715, 17] on div "Continue" at bounding box center [728, 18] width 77 height 22
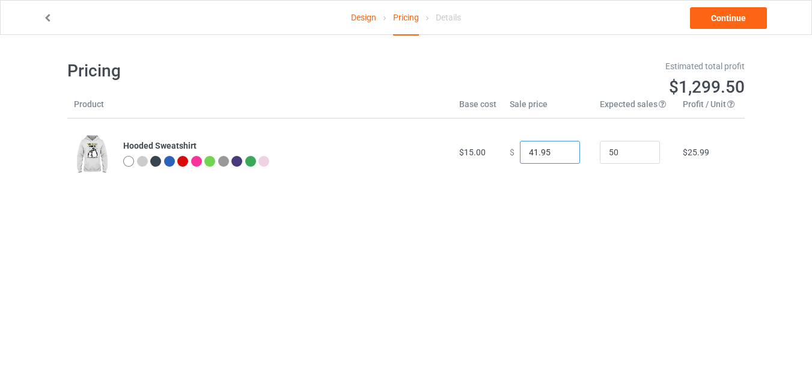
click at [558, 154] on input "41.95" at bounding box center [550, 152] width 60 height 23
click at [558, 154] on input "40.95" at bounding box center [550, 152] width 60 height 23
click at [558, 154] on input "39.95" at bounding box center [550, 152] width 60 height 23
click at [558, 154] on input "38.95" at bounding box center [550, 152] width 60 height 23
click at [557, 153] on input "37.95" at bounding box center [550, 152] width 60 height 23
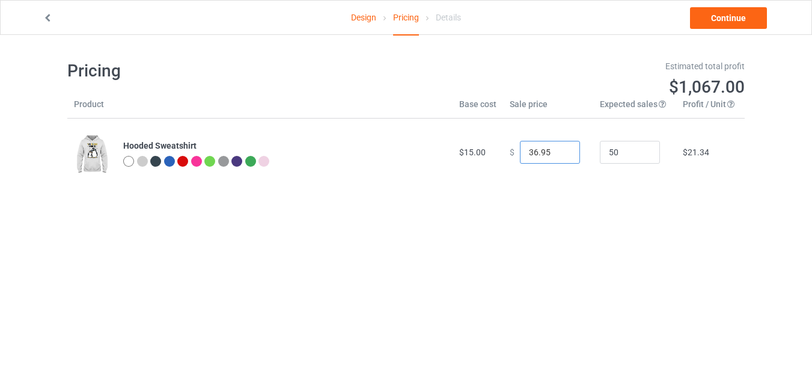
click at [558, 153] on input "36.95" at bounding box center [550, 152] width 60 height 23
click at [561, 153] on input "35.95" at bounding box center [550, 152] width 60 height 23
type input "35.00"
click at [739, 21] on link "Continue" at bounding box center [728, 18] width 77 height 22
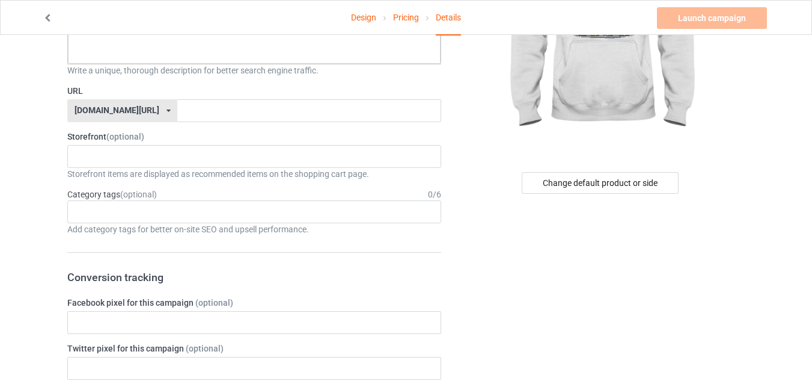
scroll to position [59, 0]
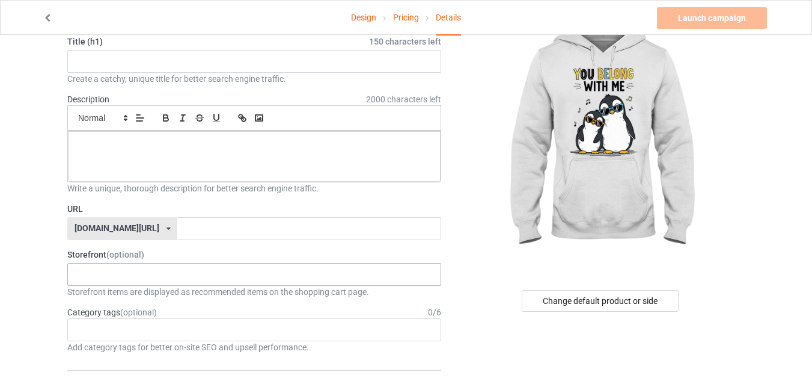
click at [149, 263] on div "chillinwithpenguins dolphin lover 68c2dbaf79d590002f20311d 682a0764c8025a002fa6…" at bounding box center [254, 274] width 374 height 23
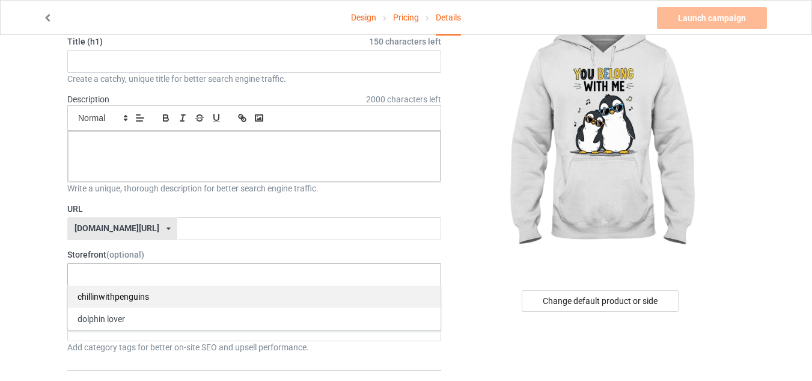
click at [154, 298] on div "chillinwithpenguins" at bounding box center [254, 296] width 373 height 22
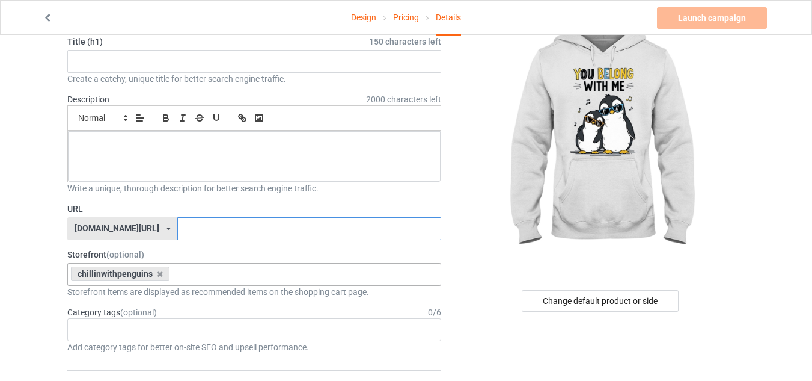
click at [177, 228] on input "text" at bounding box center [308, 228] width 263 height 23
click at [184, 152] on div at bounding box center [254, 156] width 373 height 50
paste div
click at [209, 51] on input "text" at bounding box center [254, 61] width 374 height 23
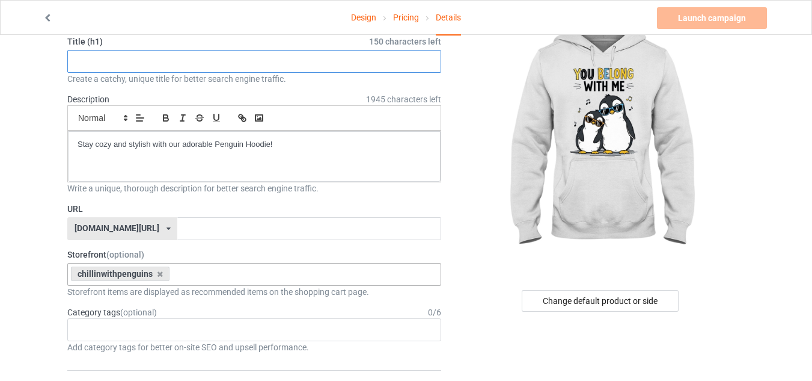
paste input "Cute Penguin Hoodie Featuring ‘You Belong With Me’ Message"
type input "Cute Penguin Hoodie Featuring ‘You Belong With Me’ Message"
click at [199, 224] on input "text" at bounding box center [308, 228] width 263 height 23
paste input "you-belong-with-me-penguin-hoodie"
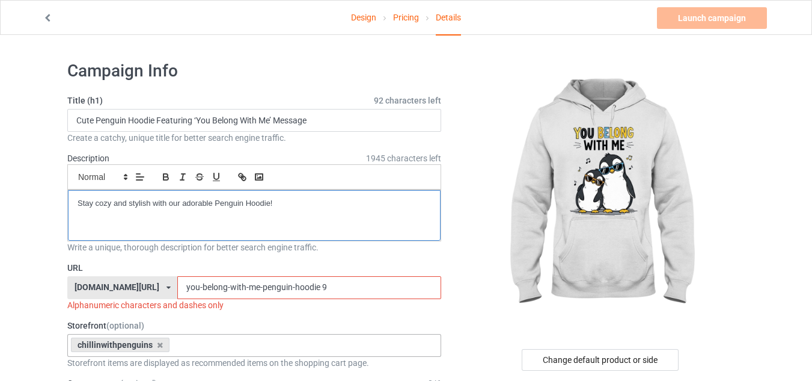
click at [316, 212] on div "Stay cozy and stylish with our adorable Penguin Hoodie!" at bounding box center [254, 215] width 373 height 50
click at [338, 293] on input "you-belong-with-me-penguin-hoodie 9" at bounding box center [308, 287] width 263 height 23
drag, startPoint x: 320, startPoint y: 293, endPoint x: 140, endPoint y: 284, distance: 179.9
click at [140, 284] on div "teechip.com/ teechip.com/ 587d0d41cee36fd012c64a69 you-belong-with-me-penguin-h…" at bounding box center [254, 287] width 374 height 23
paste input "cute-penguin-hoodie-you-belong-with-me"
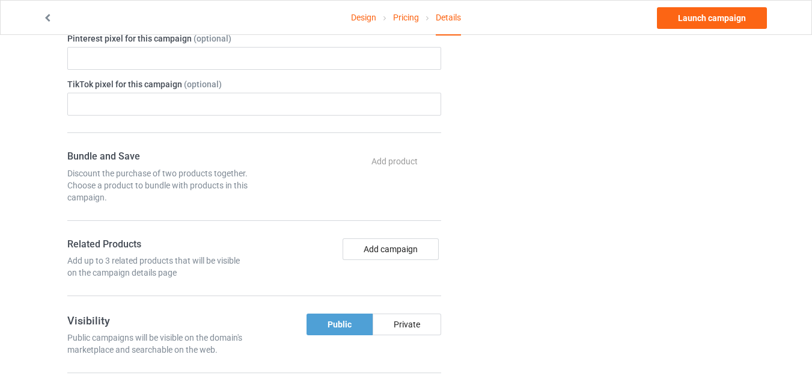
scroll to position [601, 0]
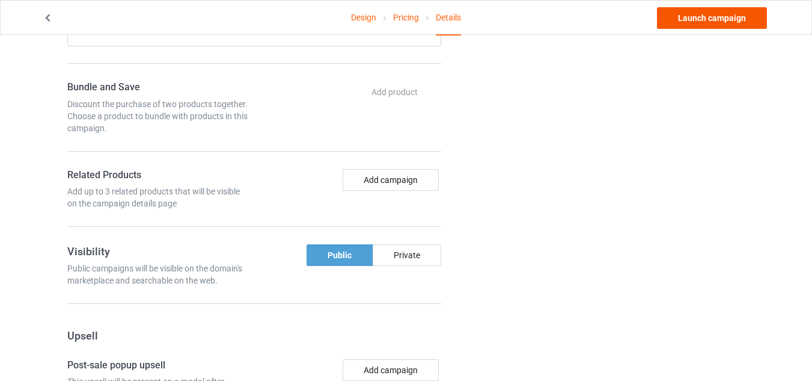
type input "cute-penguin-hoodie-you-belong-with-me"
click at [718, 15] on link "Launch campaign" at bounding box center [712, 18] width 110 height 22
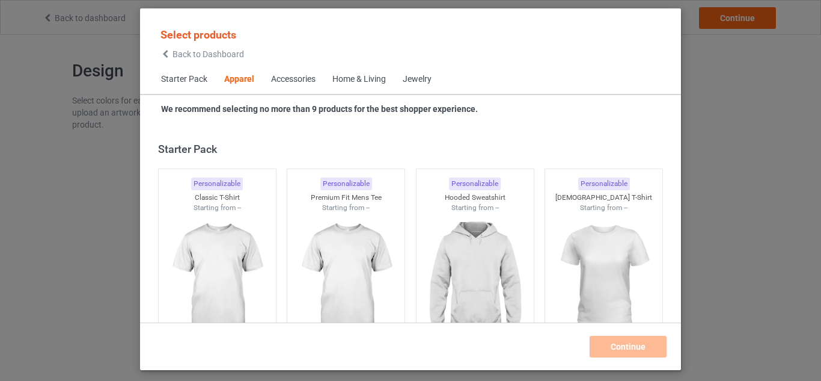
scroll to position [448, 0]
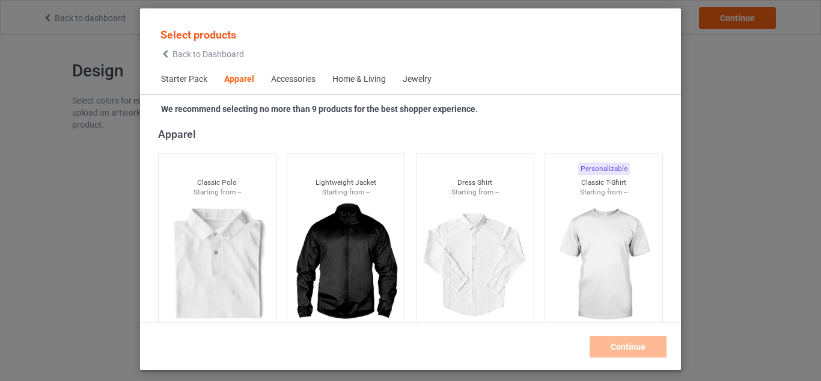
click at [711, 126] on div "Select products Back to Dashboard Starter Pack Apparel Accessories Home & Livin…" at bounding box center [410, 190] width 821 height 381
click at [106, 28] on div "Select products Back to Dashboard Starter Pack Apparel Accessories Home & Livin…" at bounding box center [410, 190] width 821 height 381
click at [99, 11] on div "Select products Back to Dashboard Starter Pack Apparel Accessories Home & Livin…" at bounding box center [410, 190] width 821 height 381
